Goal: Find contact information: Find contact information

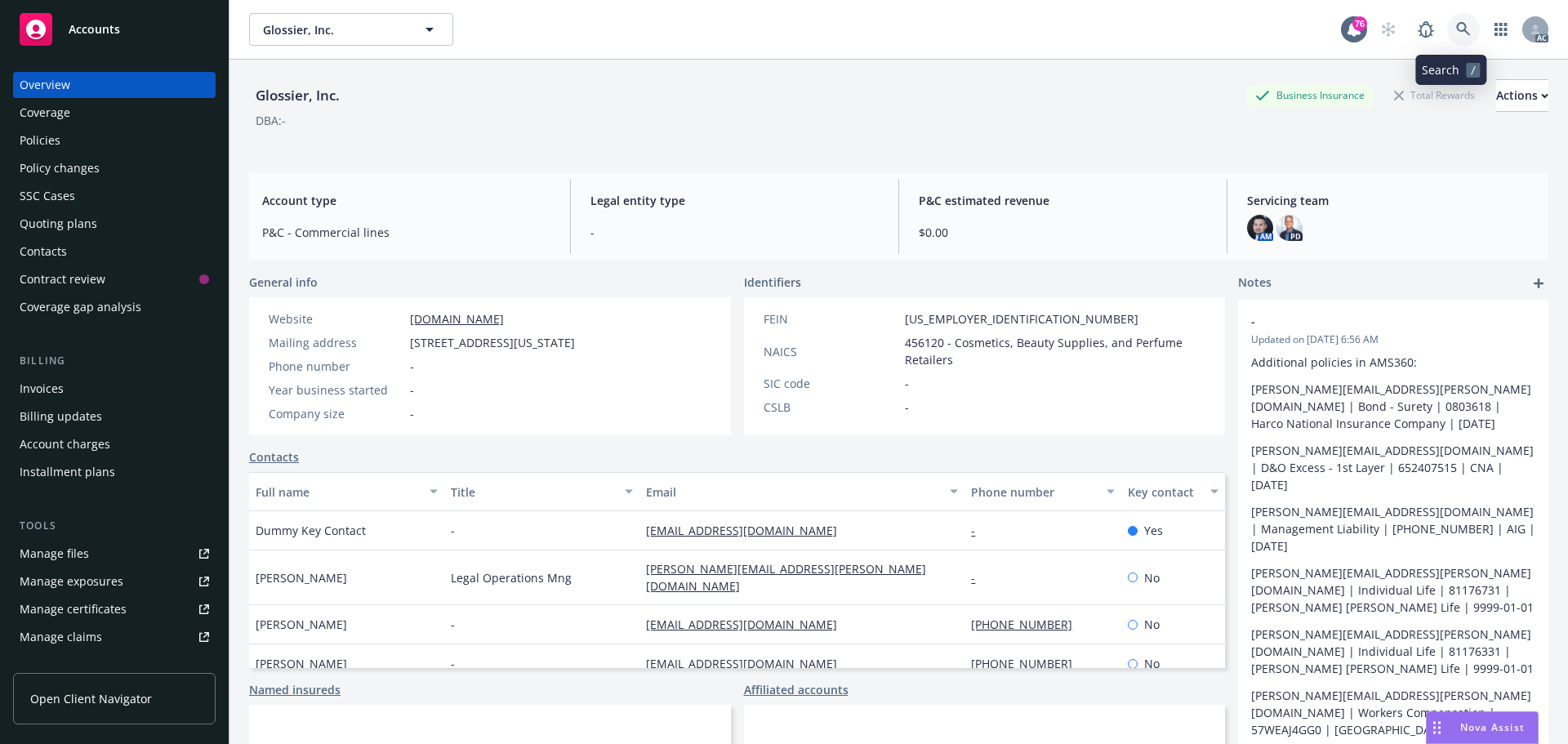
click at [1447, 22] on link at bounding box center [1463, 29] width 33 height 33
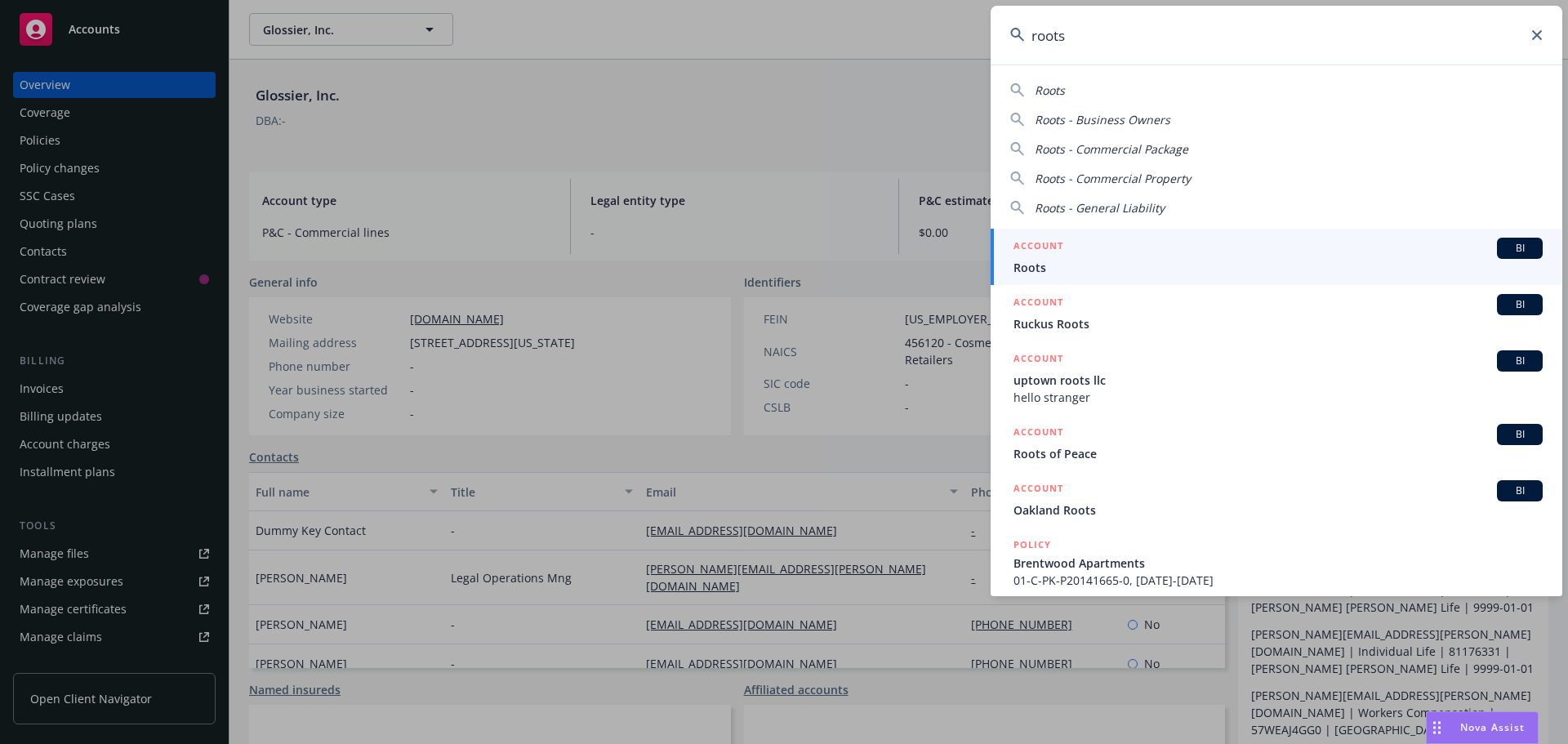
type input "roots"
drag, startPoint x: 1072, startPoint y: 258, endPoint x: 1092, endPoint y: 261, distance: 20.2
click at [1073, 258] on div "ACCOUNT BI" at bounding box center [1277, 248] width 529 height 21
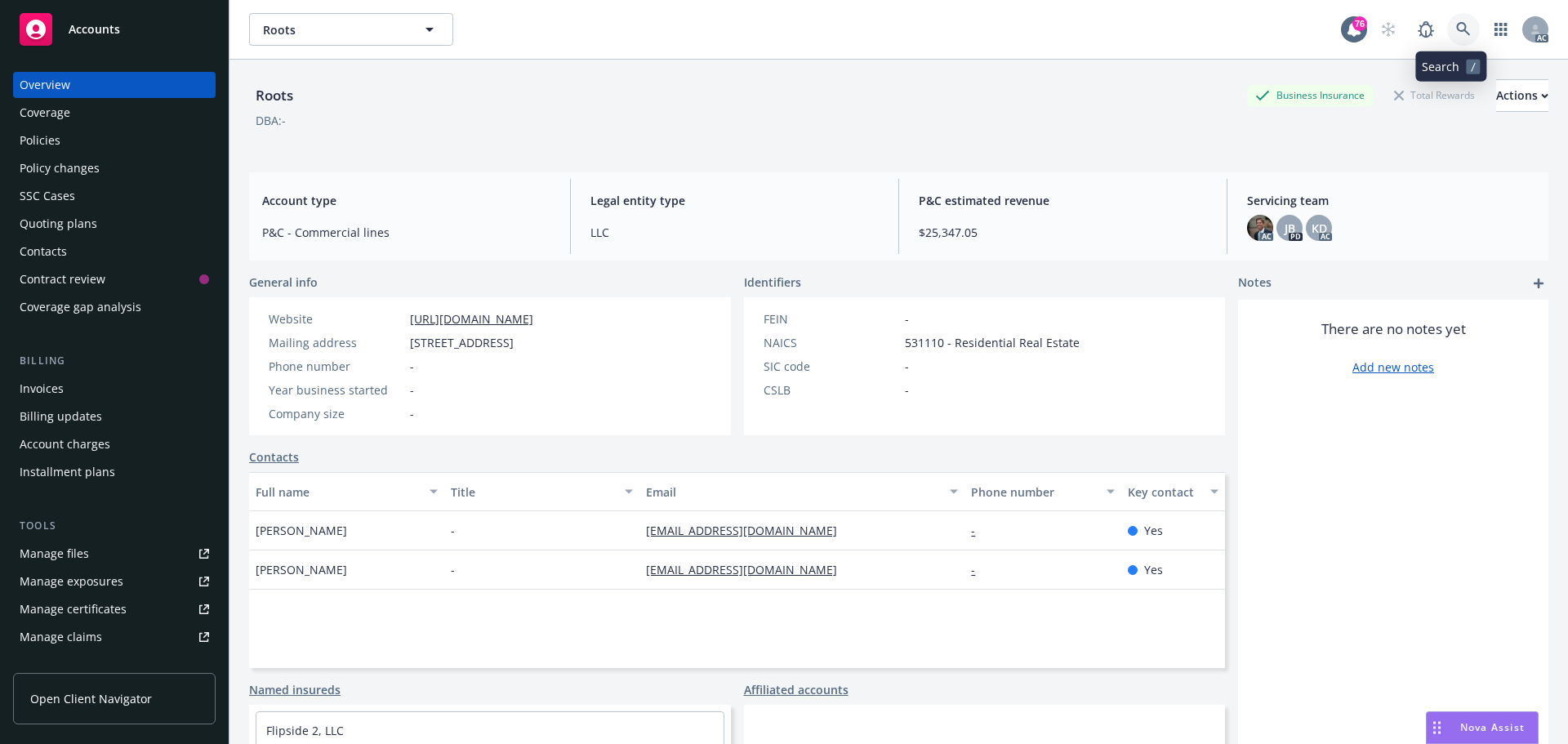
click at [1456, 25] on icon at bounding box center [1463, 29] width 14 height 14
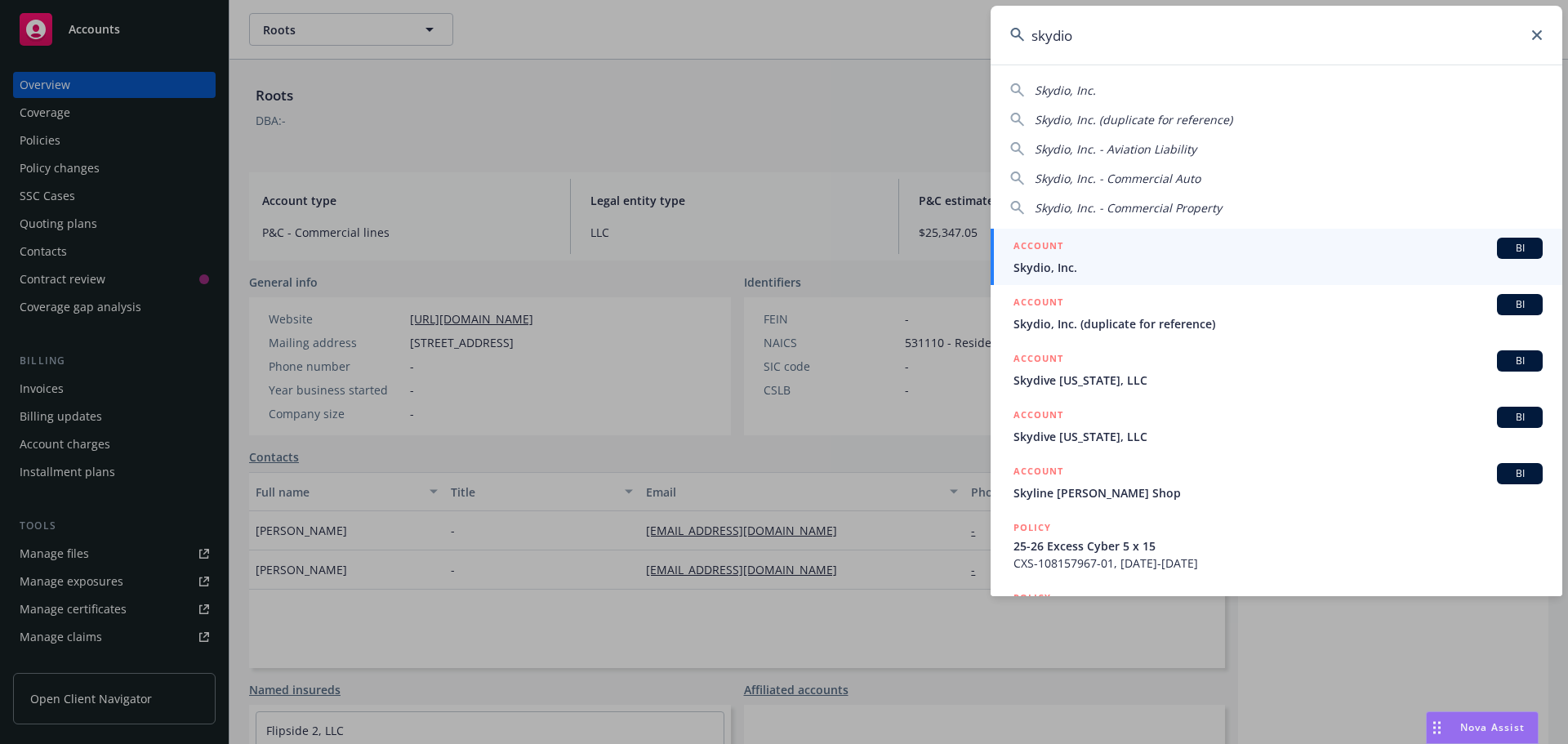
type input "skydio"
click at [1088, 250] on div "ACCOUNT BI" at bounding box center [1277, 248] width 529 height 21
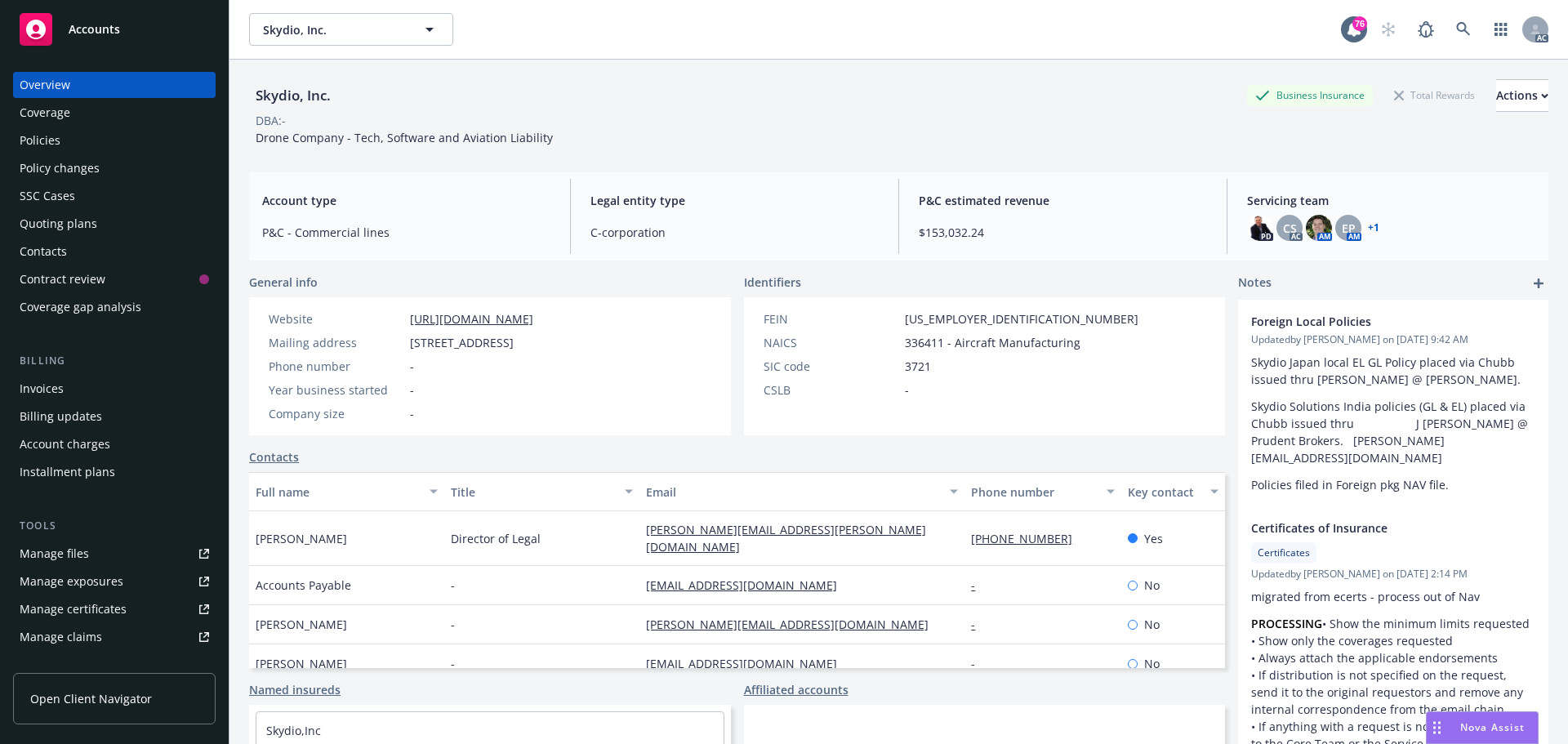
click at [81, 137] on div "Policies" at bounding box center [115, 140] width 189 height 26
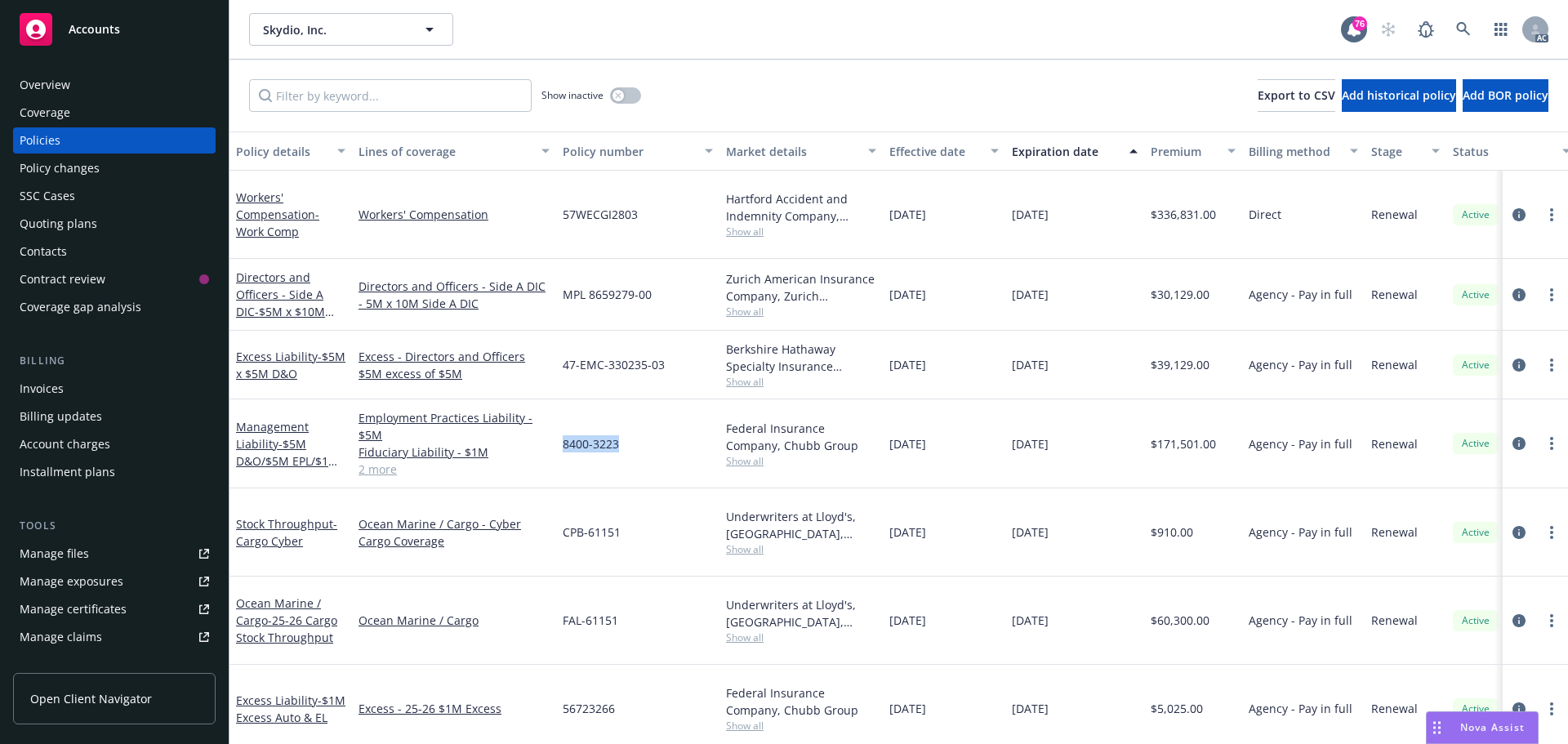
drag, startPoint x: 616, startPoint y: 429, endPoint x: 559, endPoint y: 429, distance: 57.0
click at [559, 429] on div "8400-3223" at bounding box center [638, 443] width 163 height 89
copy span "8400-3223"
click at [748, 454] on span "Show all" at bounding box center [801, 461] width 150 height 14
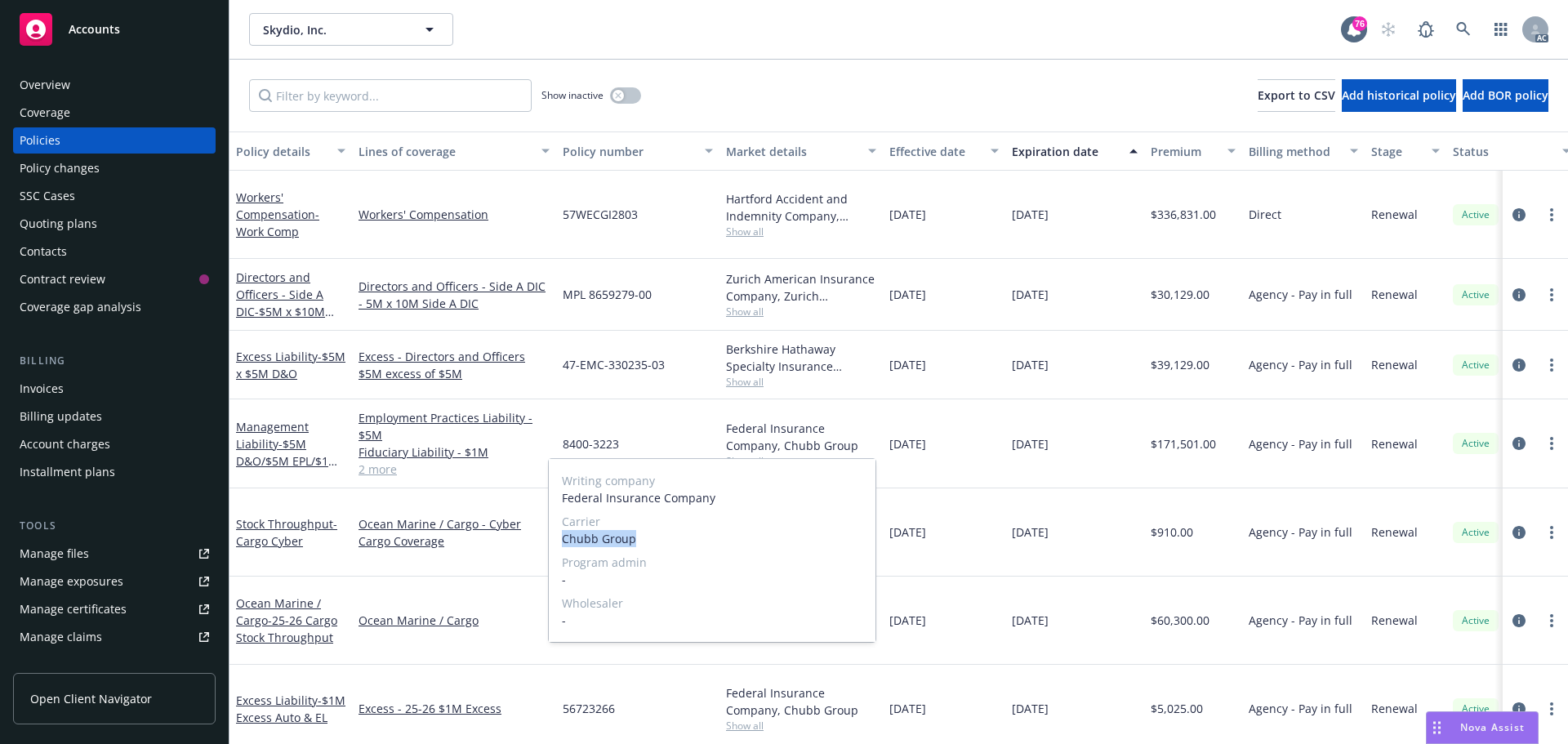
drag, startPoint x: 634, startPoint y: 541, endPoint x: 552, endPoint y: 539, distance: 82.0
click at [552, 539] on div "Writing company Federal Insurance Company Carrier Chubb Group Program admin - W…" at bounding box center [712, 551] width 327 height 183
copy span "Chubb Group"
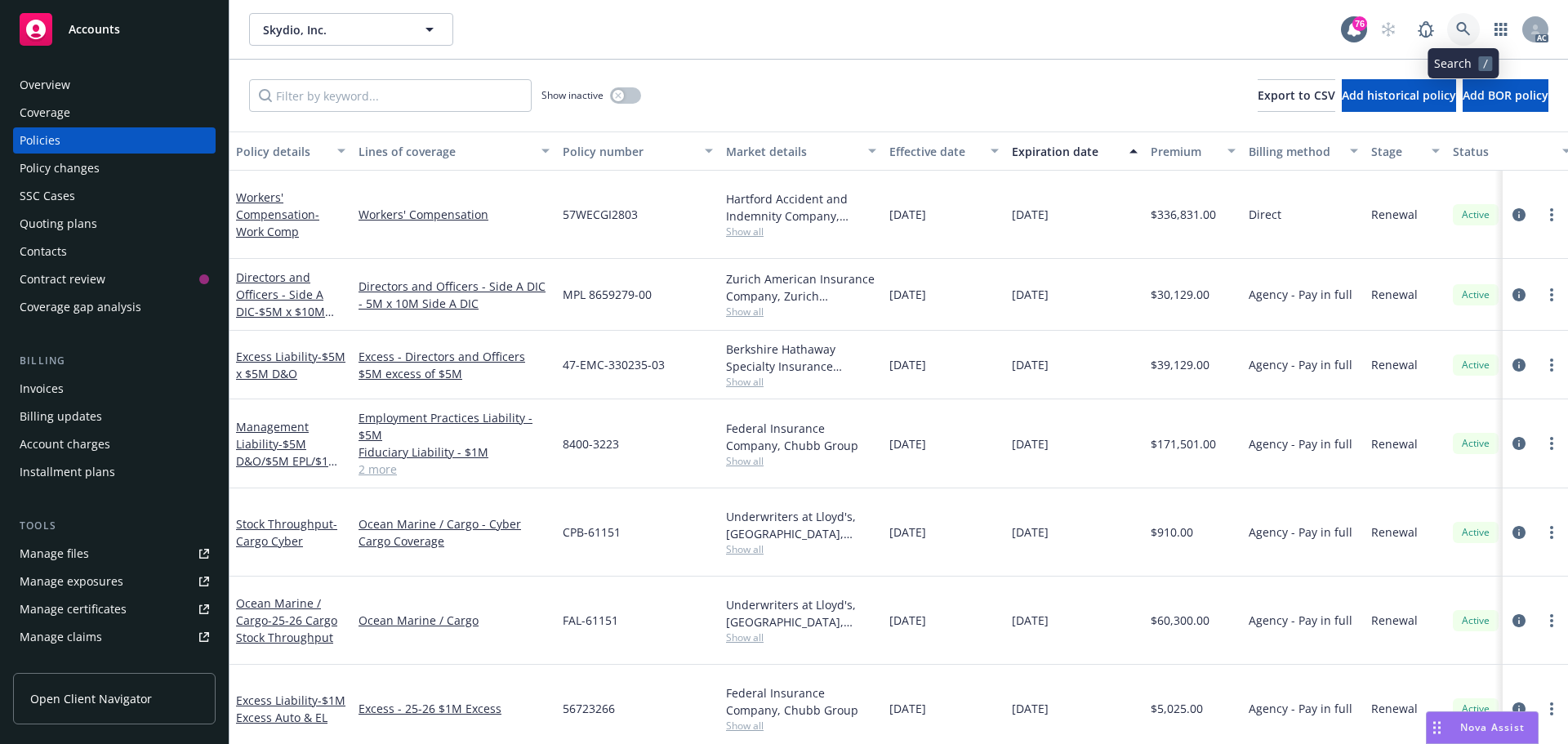
click at [1471, 31] on link at bounding box center [1463, 29] width 33 height 33
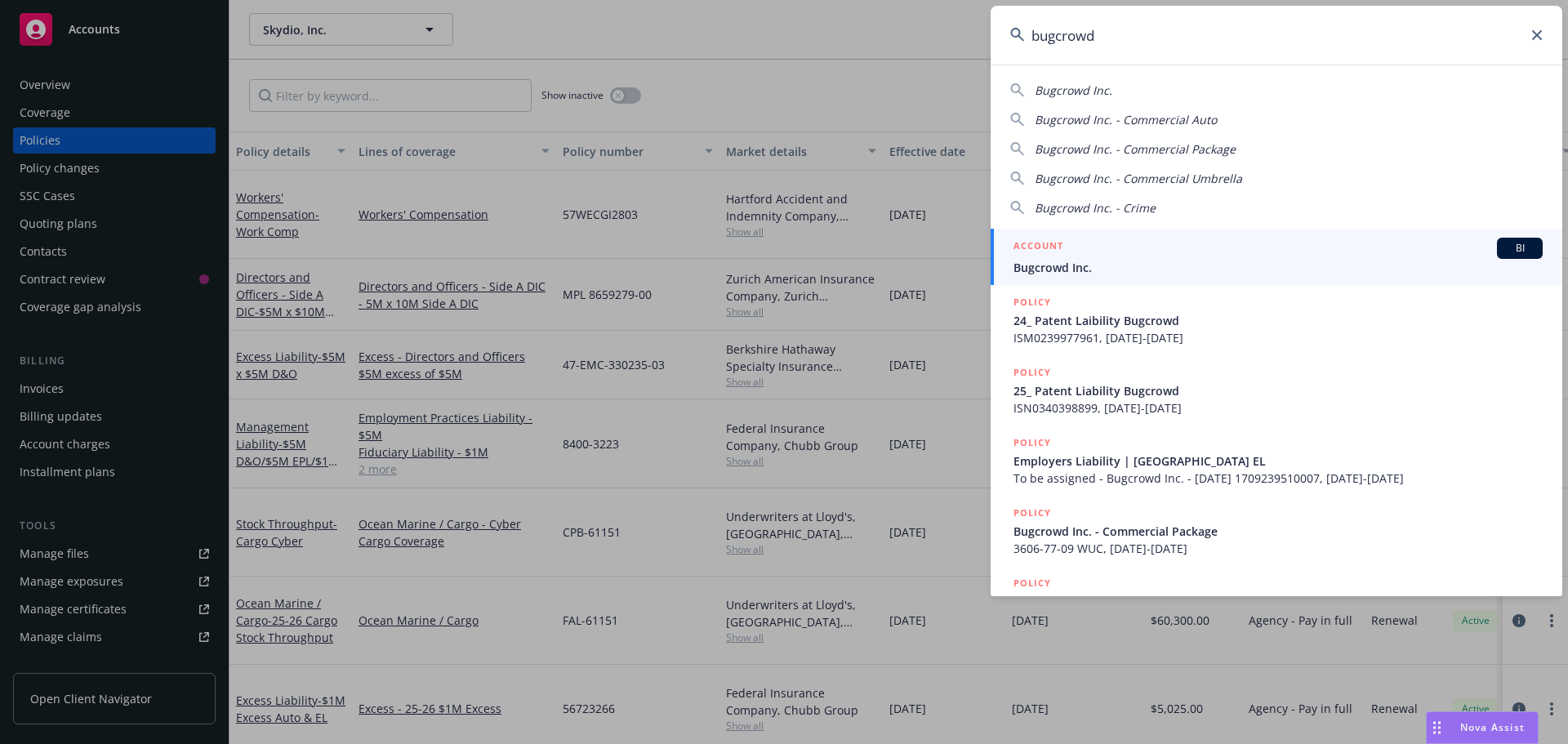
type input "bugcrowd"
click at [1091, 259] on span "Bugcrowd Inc." at bounding box center [1277, 267] width 529 height 17
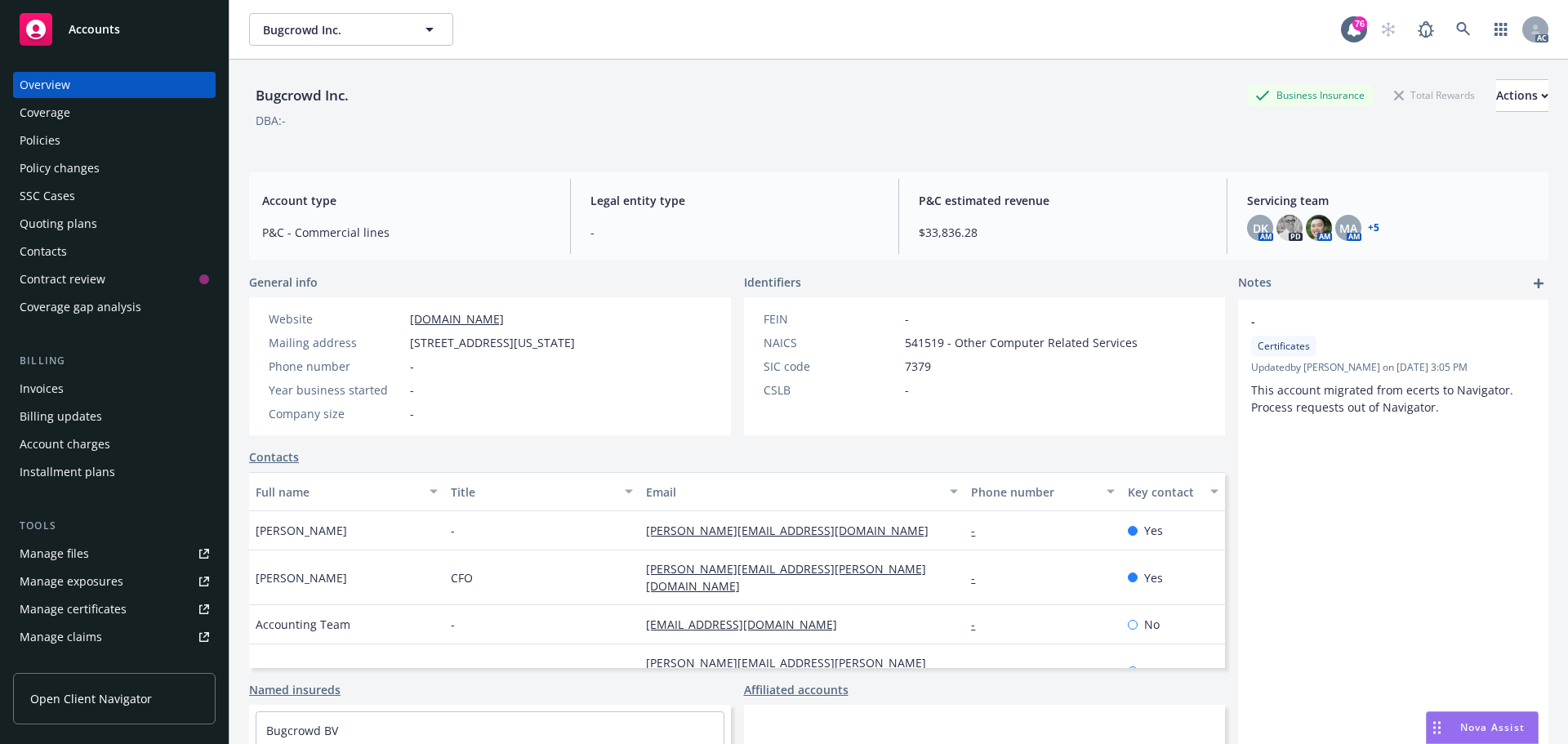
click at [84, 148] on div "Policies" at bounding box center [115, 140] width 189 height 26
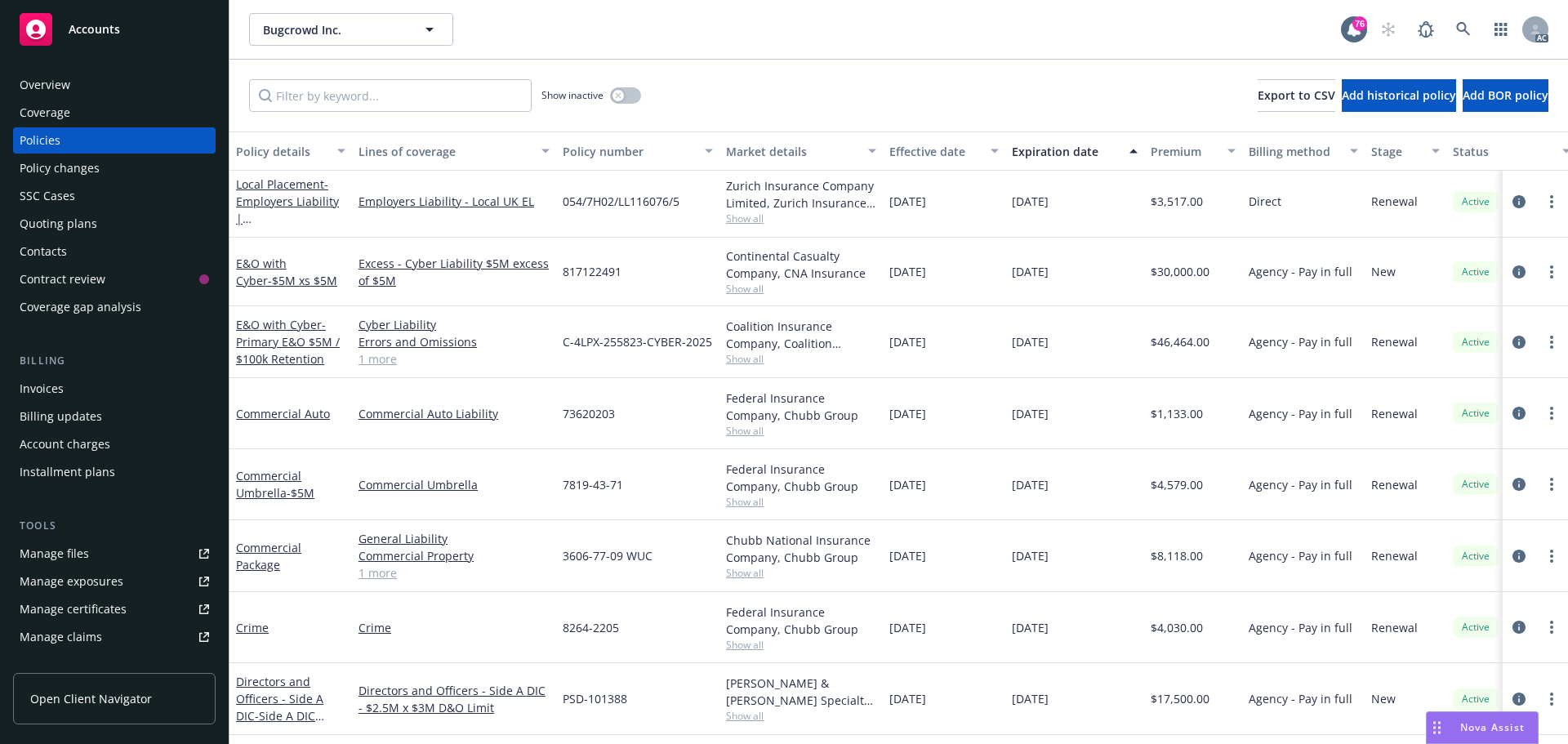
scroll to position [163, 0]
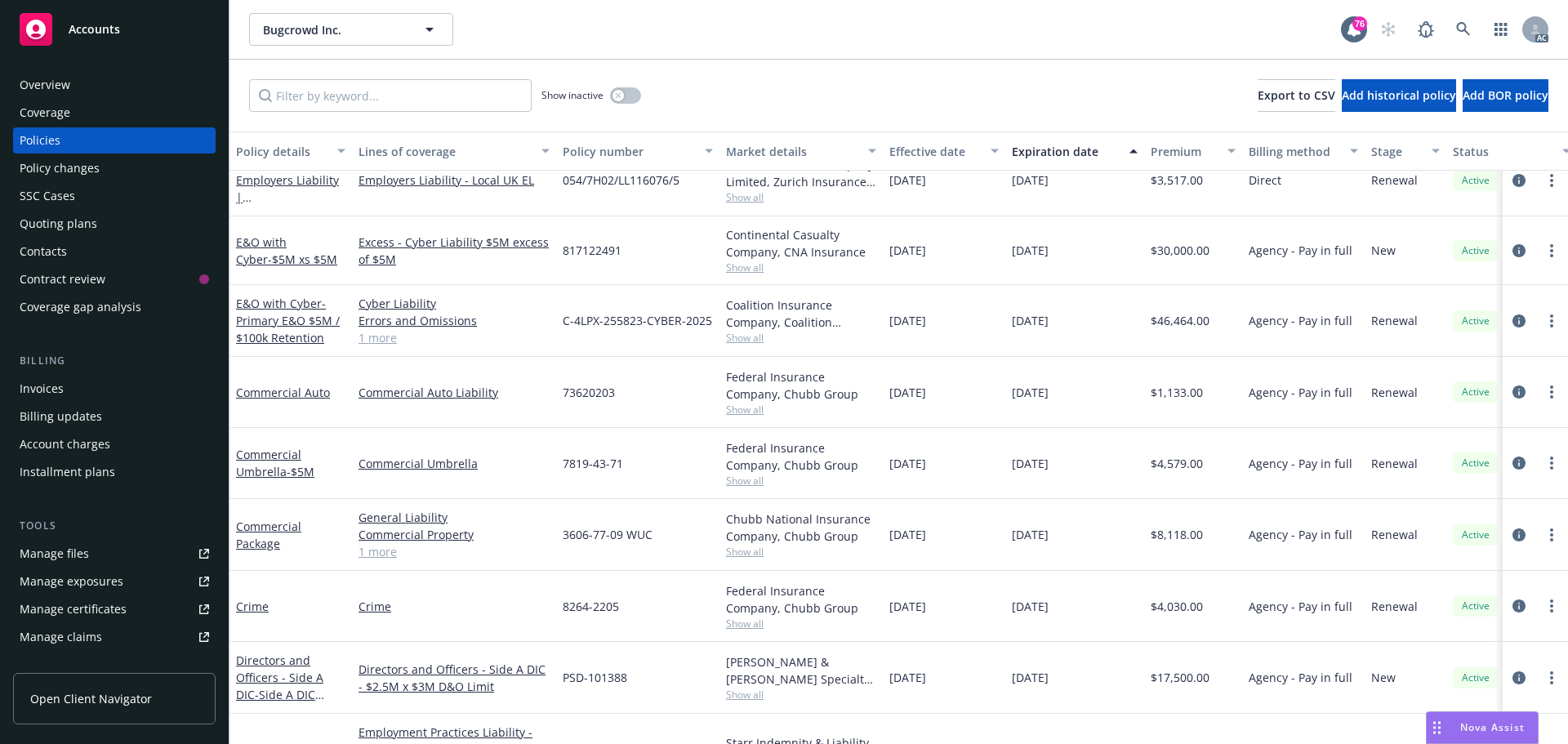
click at [82, 90] on div "Overview" at bounding box center [115, 85] width 189 height 26
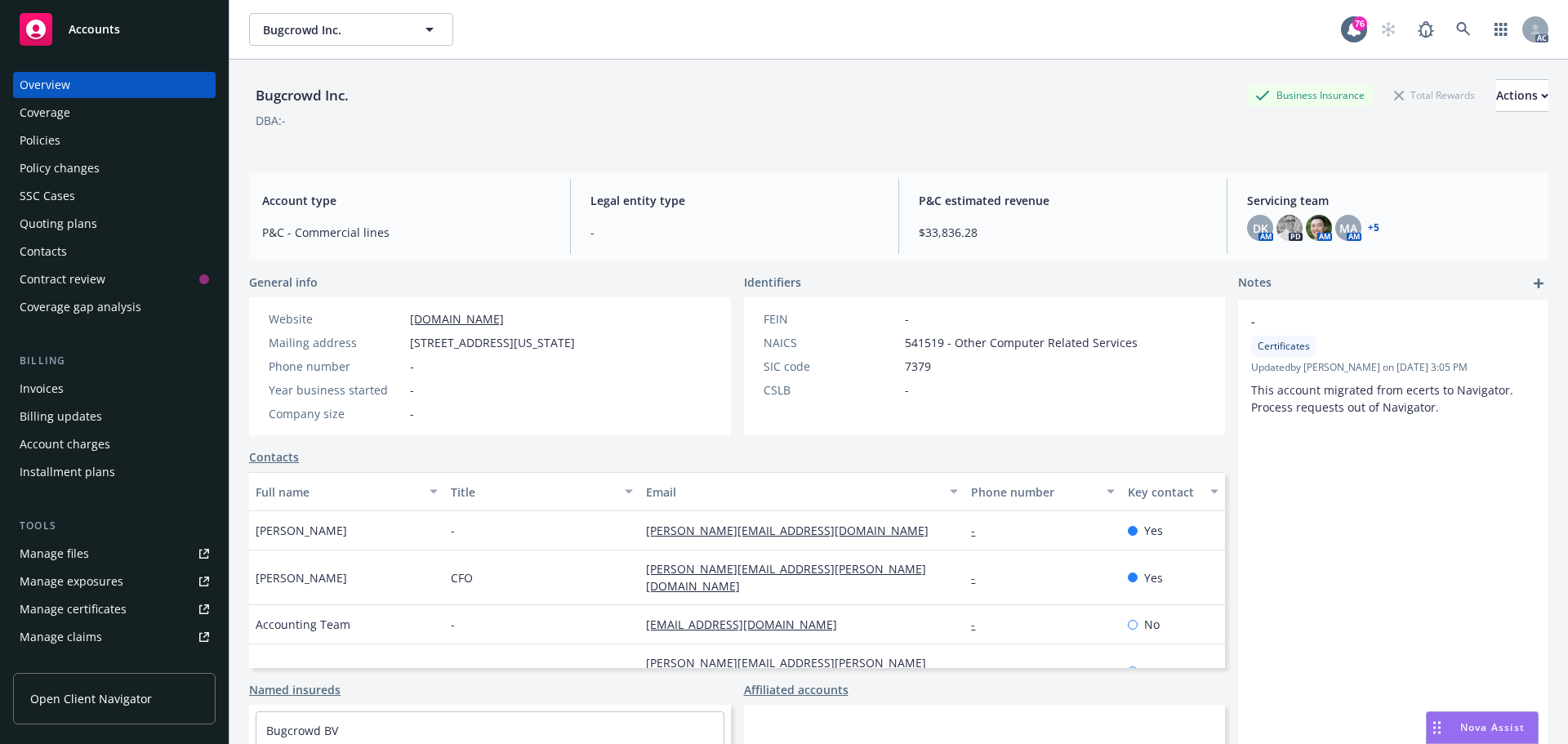
click at [1369, 226] on link "+ 5" at bounding box center [1373, 228] width 11 height 10
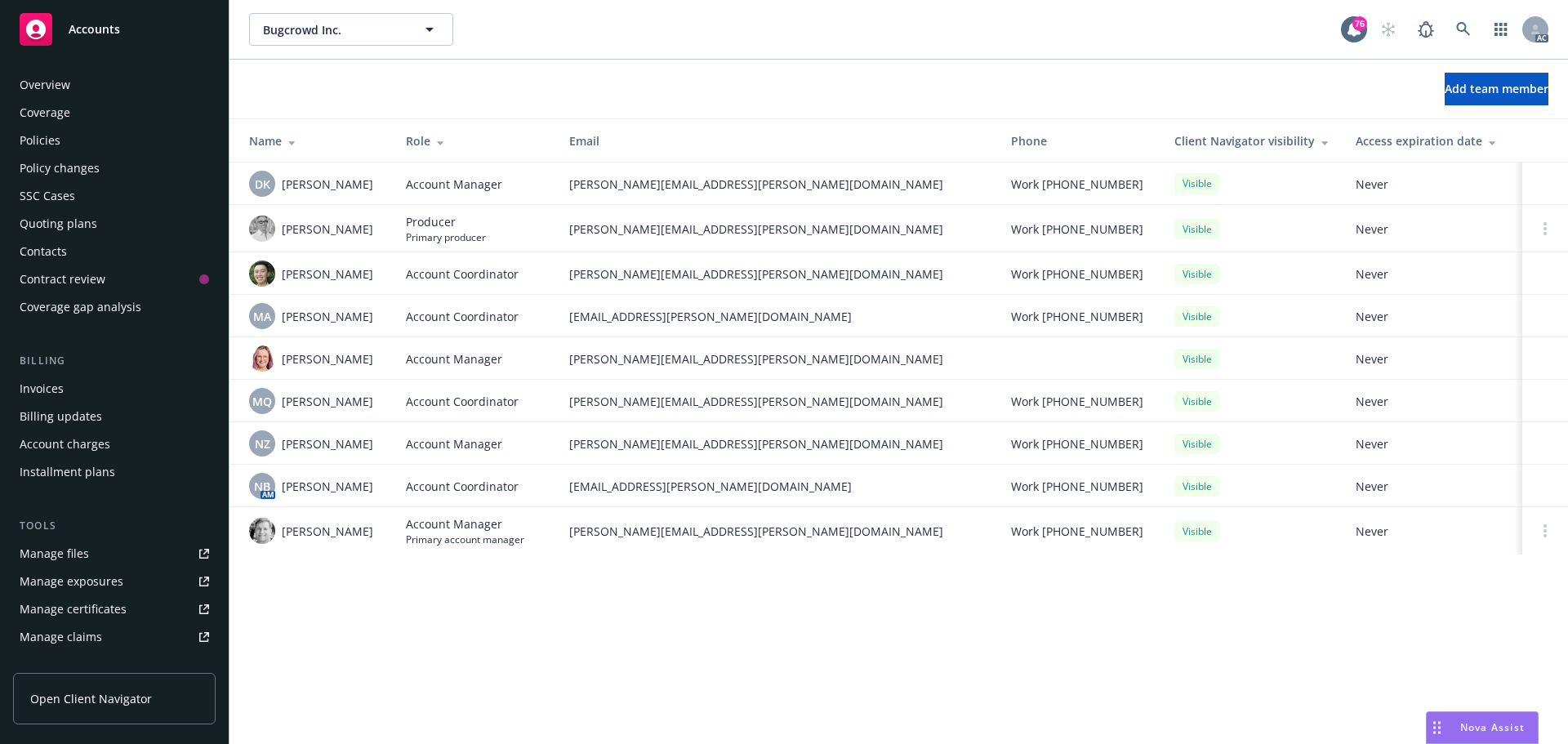
click at [80, 116] on div "Coverage" at bounding box center [115, 113] width 189 height 26
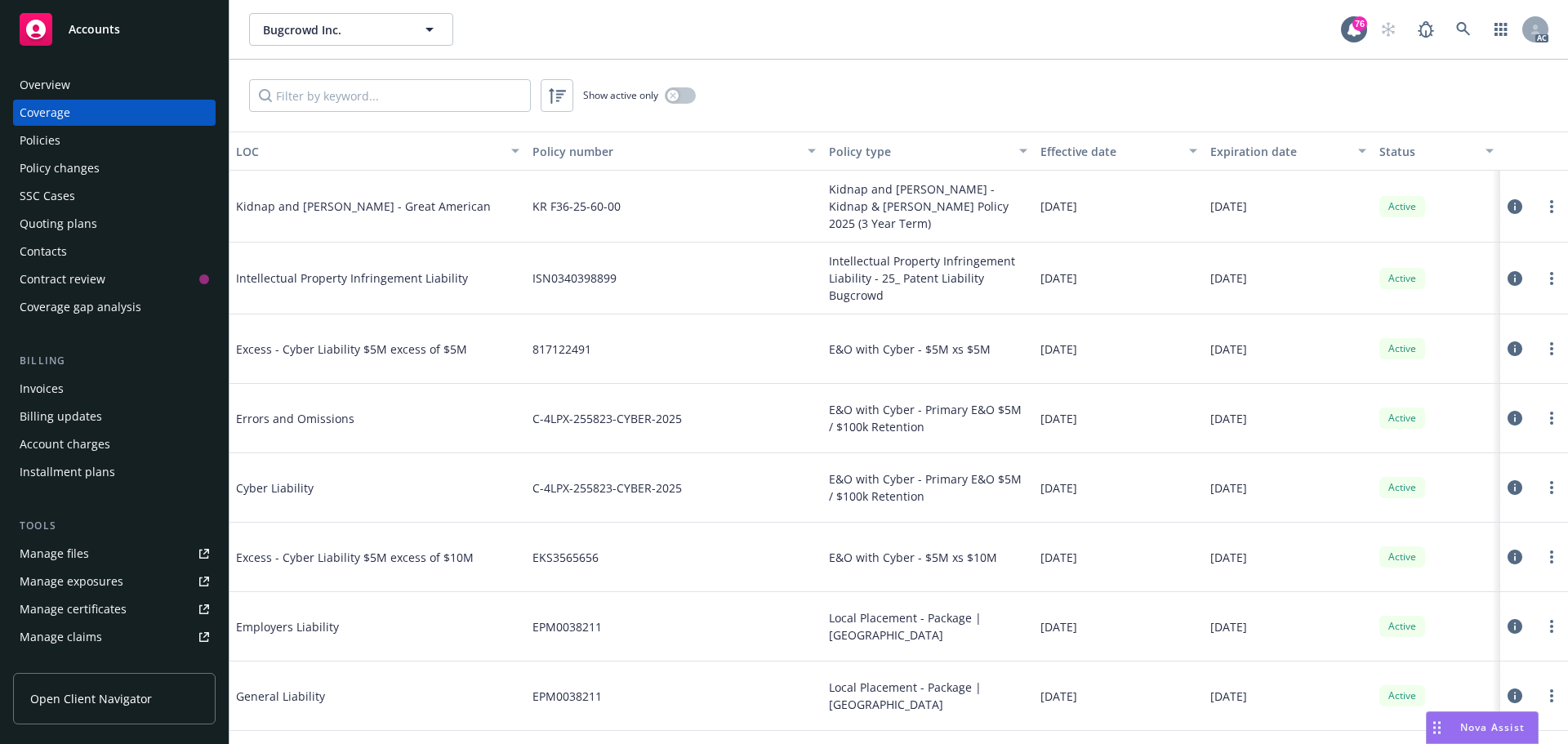
click at [66, 93] on div "Overview" at bounding box center [45, 85] width 51 height 26
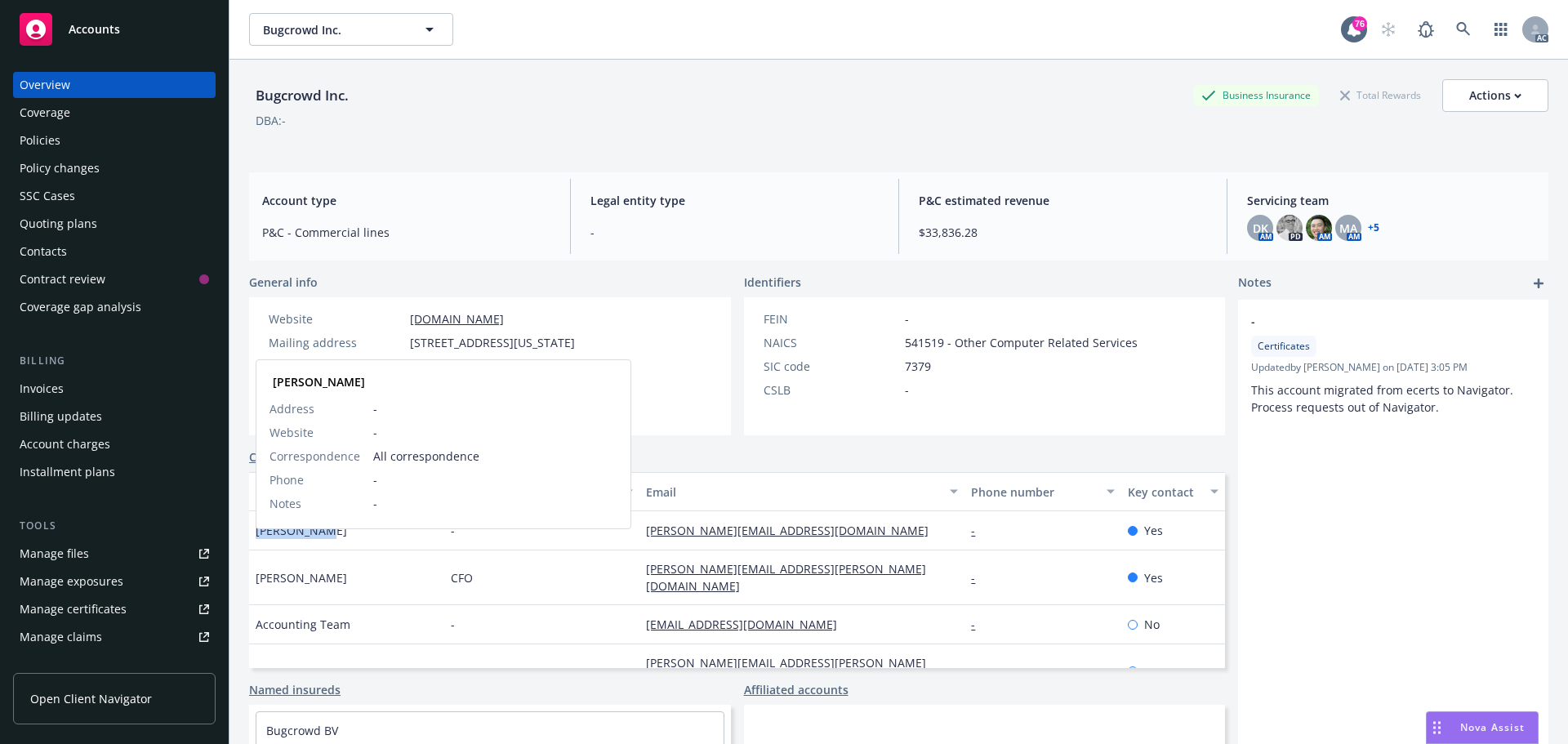
drag, startPoint x: 333, startPoint y: 551, endPoint x: 256, endPoint y: 551, distance: 77.0
click at [256, 551] on div "[PERSON_NAME] [PERSON_NAME] Address - Website - Correspondence All corresponden…" at bounding box center [347, 530] width 195 height 39
copy span "[PERSON_NAME]"
click at [797, 538] on link "[PERSON_NAME][EMAIL_ADDRESS][DOMAIN_NAME]" at bounding box center [794, 531] width 296 height 16
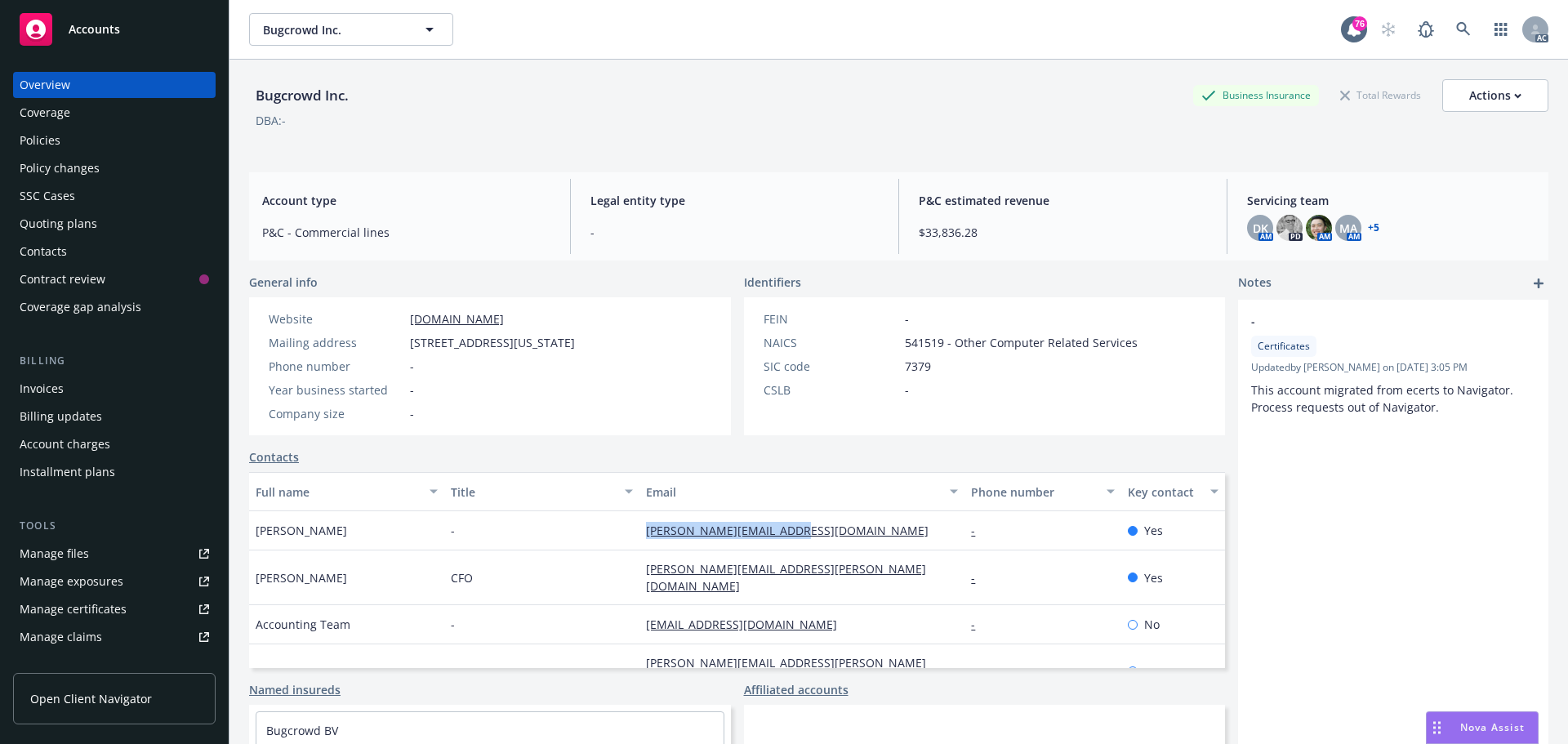
drag, startPoint x: 819, startPoint y: 546, endPoint x: 634, endPoint y: 546, distance: 185.0
click at [640, 546] on div "[PERSON_NAME][EMAIL_ADDRESS][DOMAIN_NAME]" at bounding box center [802, 530] width 325 height 39
copy link "[PERSON_NAME][EMAIL_ADDRESS][DOMAIN_NAME]"
click at [57, 140] on div "Policies" at bounding box center [40, 140] width 41 height 26
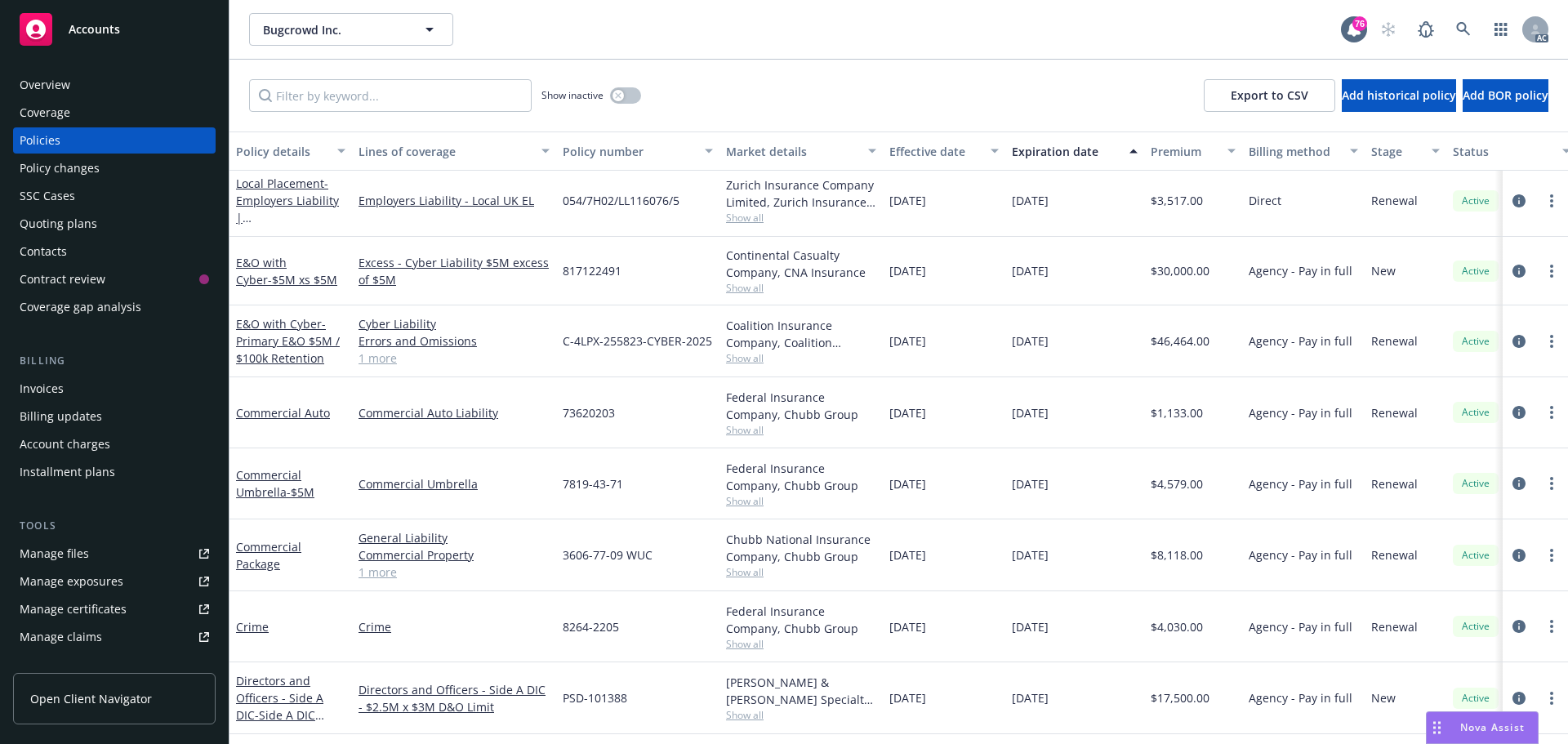
scroll to position [163, 0]
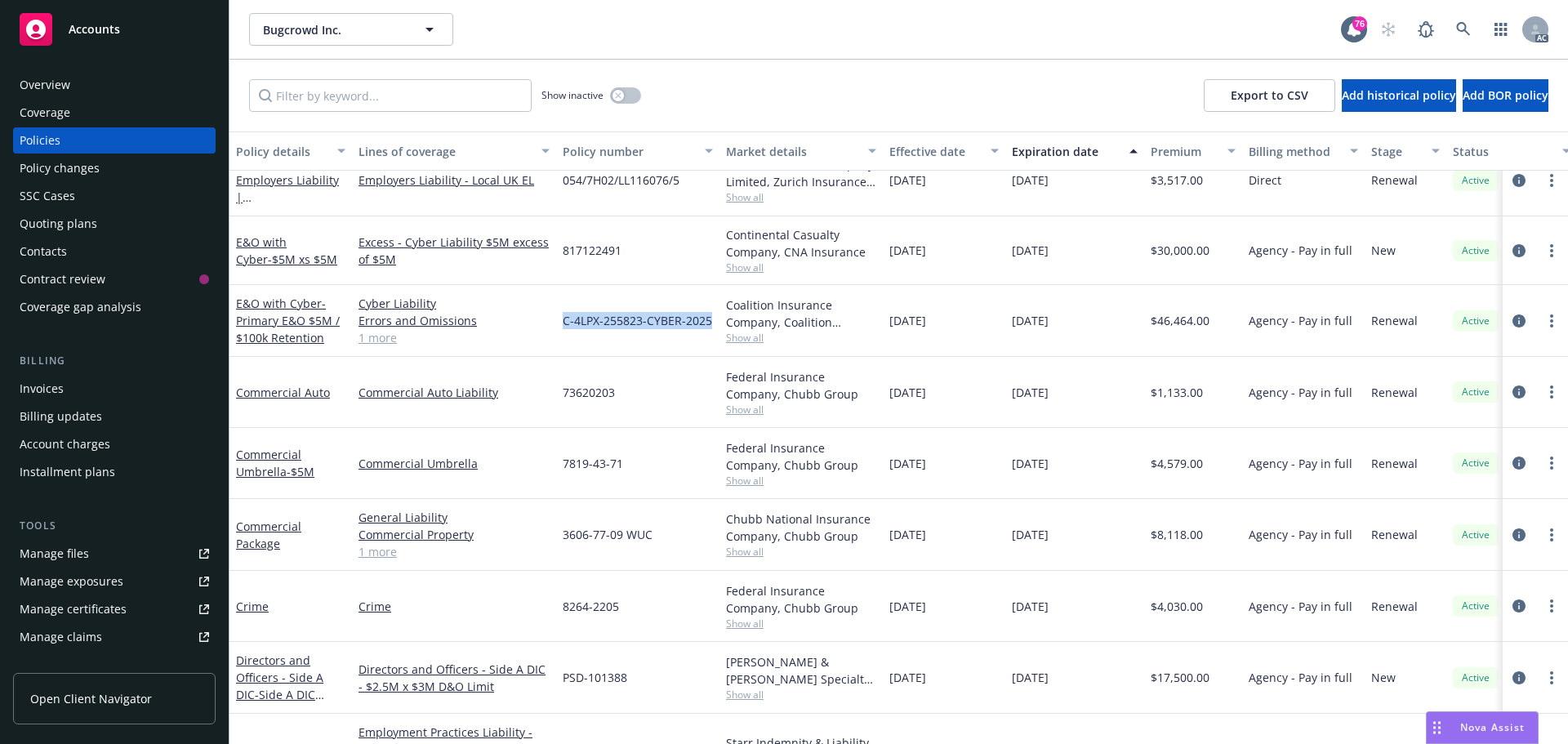
drag, startPoint x: 709, startPoint y: 320, endPoint x: 564, endPoint y: 320, distance: 145.0
click at [564, 320] on span "C-4LPX-255823-CYBER-2025" at bounding box center [638, 320] width 149 height 17
copy span "C-4LPX-255823-CYBER-2025"
click at [744, 338] on span "Show all" at bounding box center [801, 338] width 150 height 14
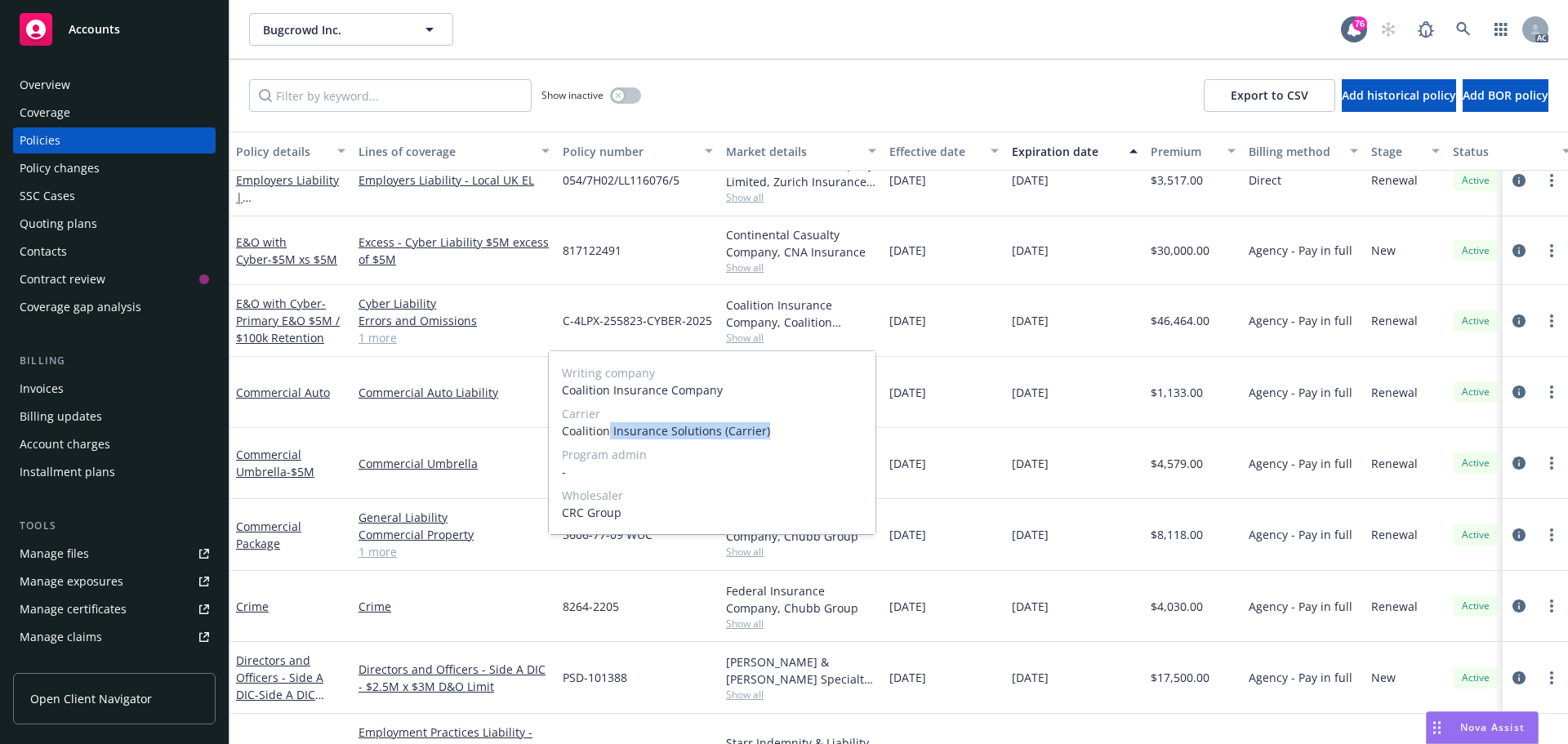
drag, startPoint x: 773, startPoint y: 432, endPoint x: 607, endPoint y: 431, distance: 166.0
click at [607, 431] on span "Coalition Insurance Solutions (Carrier)" at bounding box center [712, 430] width 301 height 17
click at [702, 431] on span "Coalition Insurance Solutions (Carrier)" at bounding box center [712, 430] width 301 height 17
drag, startPoint x: 717, startPoint y: 431, endPoint x: 560, endPoint y: 431, distance: 157.0
click at [560, 431] on div "Writing company Coalition Insurance Company Carrier Coalition Insurance Solutio…" at bounding box center [712, 443] width 327 height 183
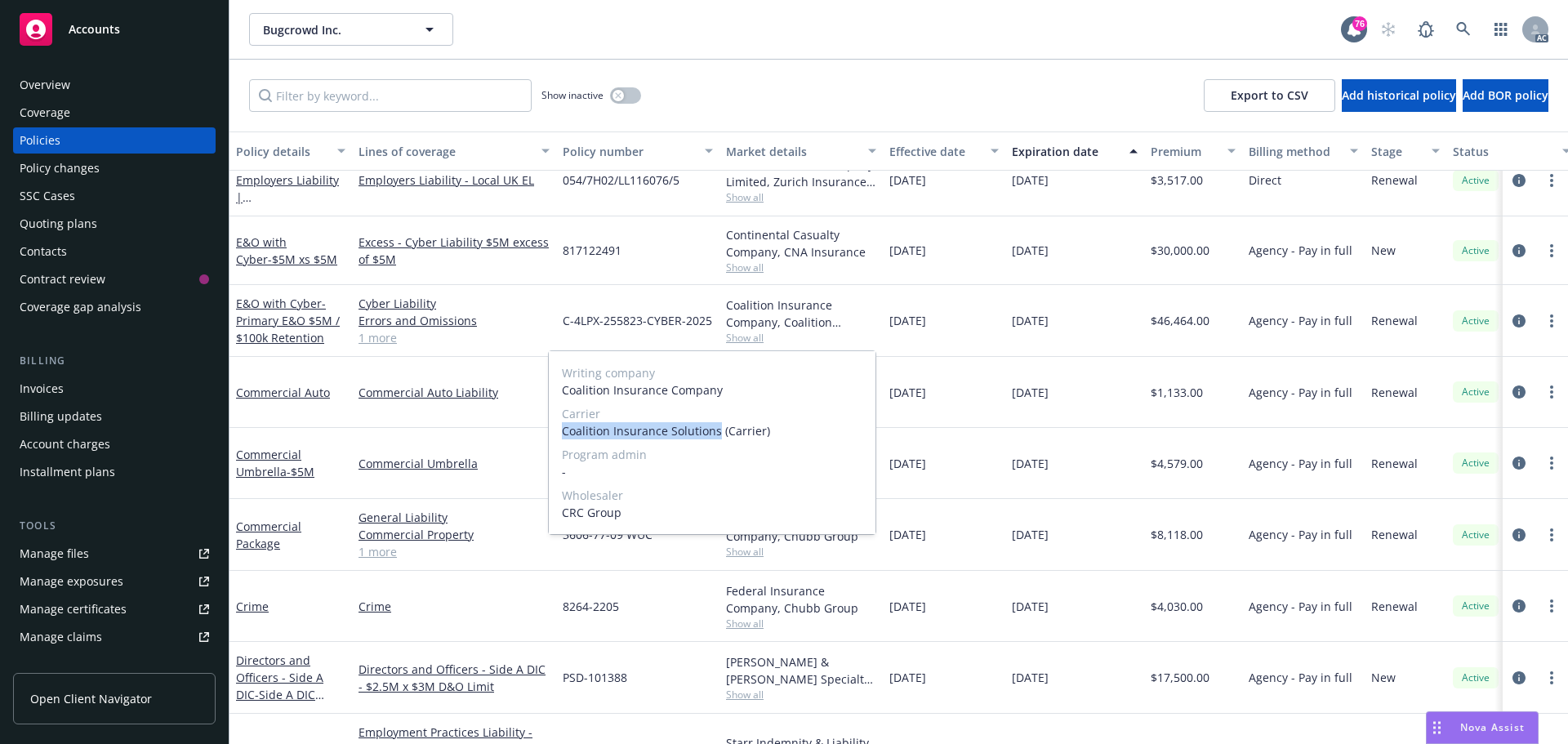
copy span "Coalition Insurance Solutions"
